Goal: Information Seeking & Learning: Learn about a topic

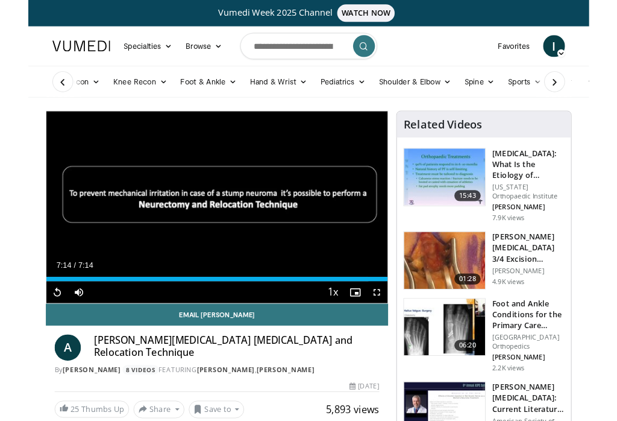
scroll to position [42, 0]
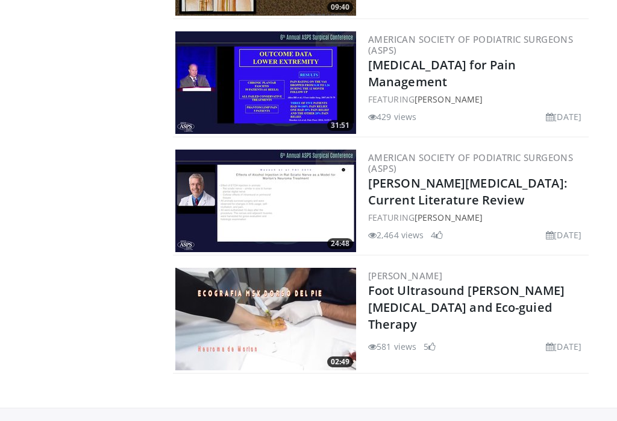
scroll to position [1379, 0]
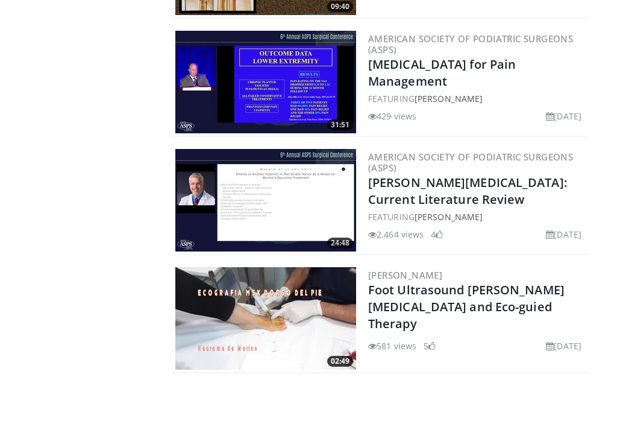
click at [286, 291] on img at bounding box center [265, 318] width 181 height 102
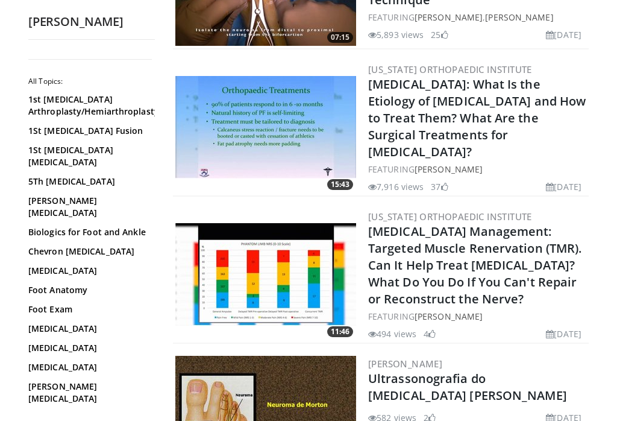
scroll to position [933, 0]
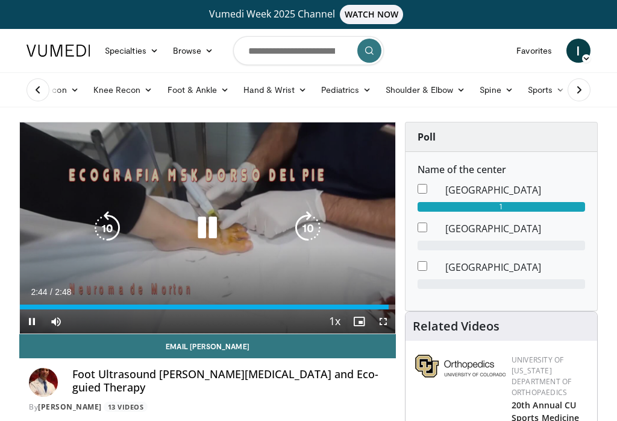
click at [206, 230] on icon "Video Player" at bounding box center [207, 228] width 34 height 34
